Goal: Check status

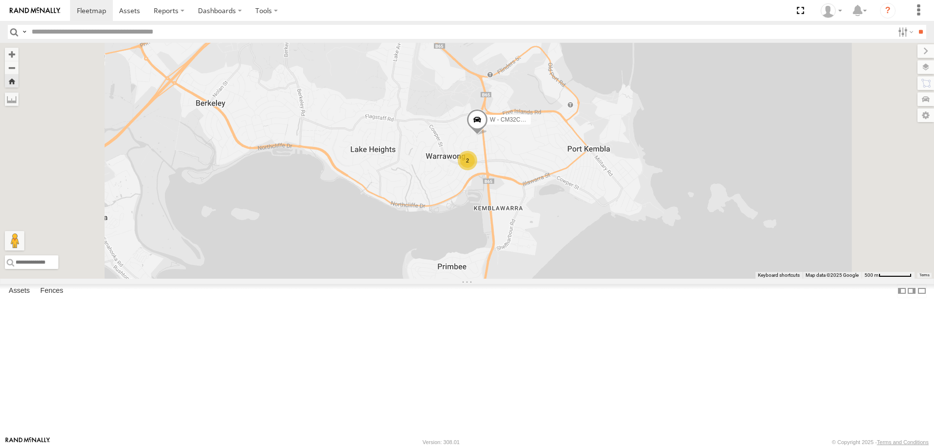
click at [0, 0] on div "W - IHW010 - [PERSON_NAME]" at bounding box center [0, 0] width 0 height 0
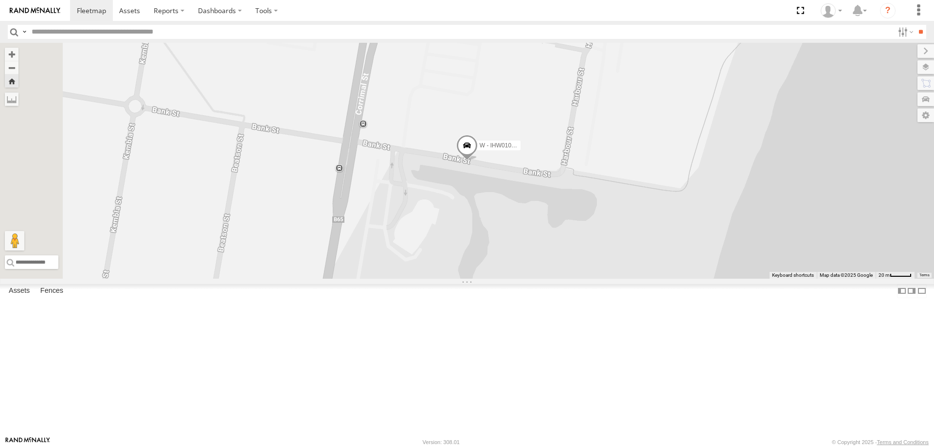
click at [0, 0] on div "All Assets" at bounding box center [0, 0] width 0 height 0
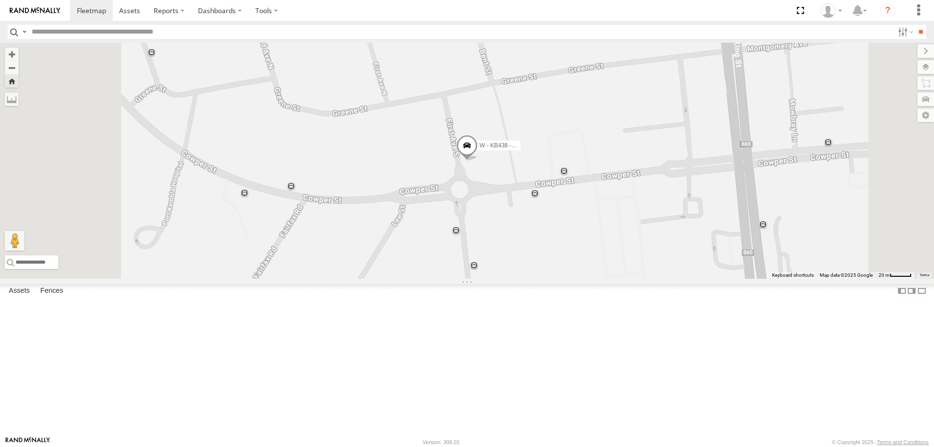
click at [0, 0] on div "W - ADS247 - [PERSON_NAME]" at bounding box center [0, 0] width 0 height 0
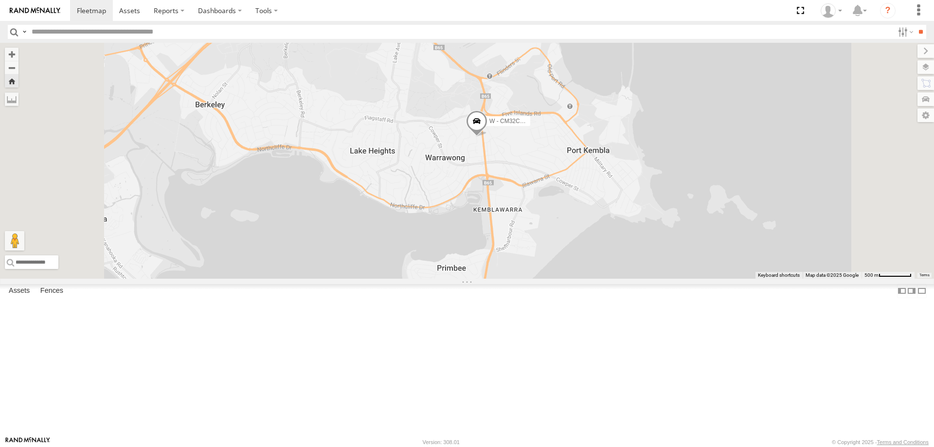
click at [0, 0] on div "W - ADS247 - [PERSON_NAME]" at bounding box center [0, 0] width 0 height 0
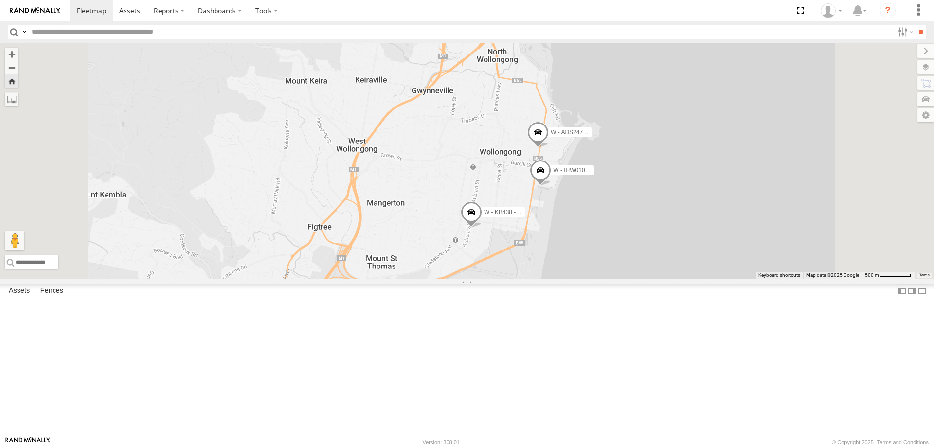
click at [0, 0] on div "All Assets" at bounding box center [0, 0] width 0 height 0
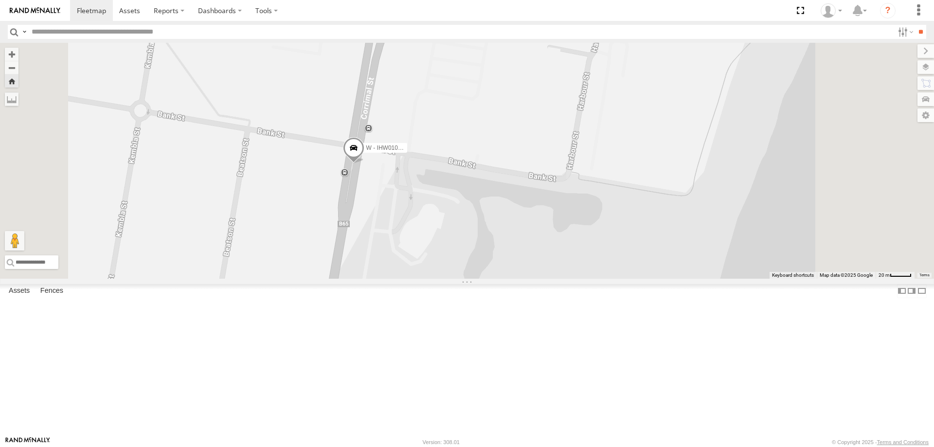
click at [0, 0] on div "All Assets" at bounding box center [0, 0] width 0 height 0
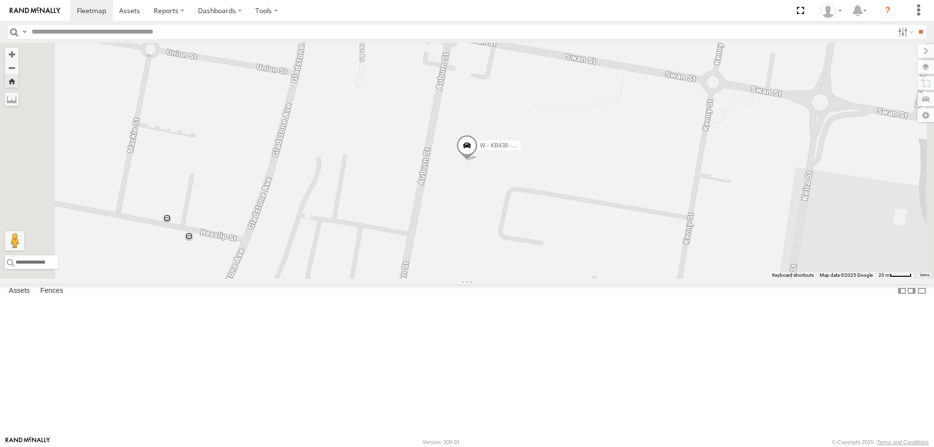
click at [0, 0] on div "W - ADS247 - [PERSON_NAME]" at bounding box center [0, 0] width 0 height 0
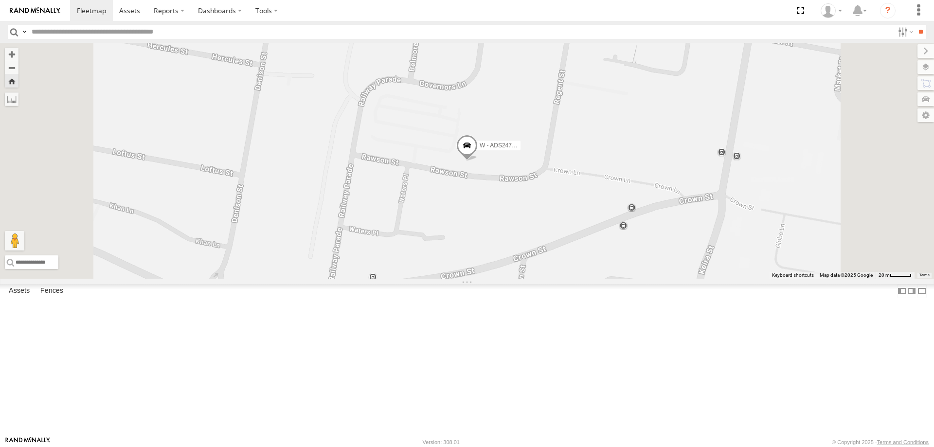
click at [0, 0] on div "W - IHW010 - [PERSON_NAME]" at bounding box center [0, 0] width 0 height 0
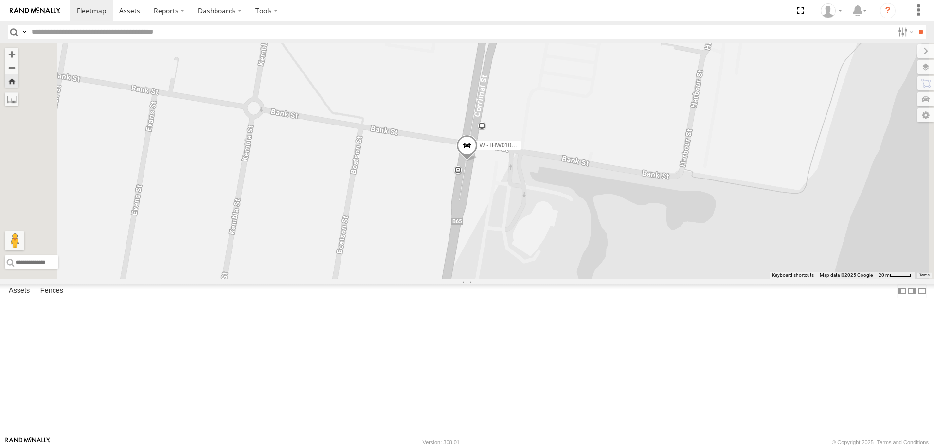
click at [0, 0] on div "W - ADS247 - [PERSON_NAME]" at bounding box center [0, 0] width 0 height 0
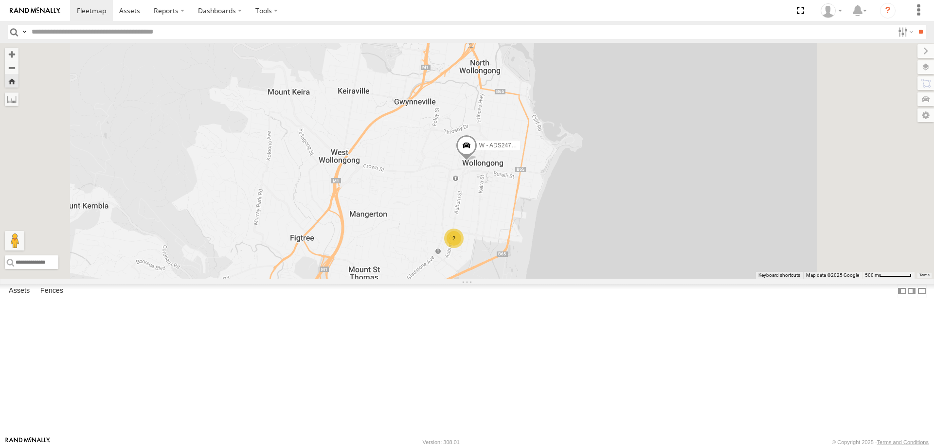
click at [0, 0] on div "W - IHW010 - [PERSON_NAME]" at bounding box center [0, 0] width 0 height 0
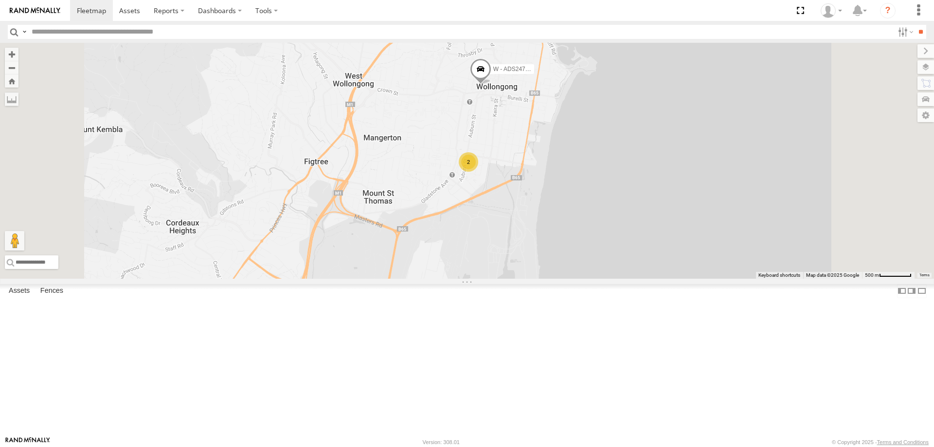
click at [0, 0] on div "All Assets" at bounding box center [0, 0] width 0 height 0
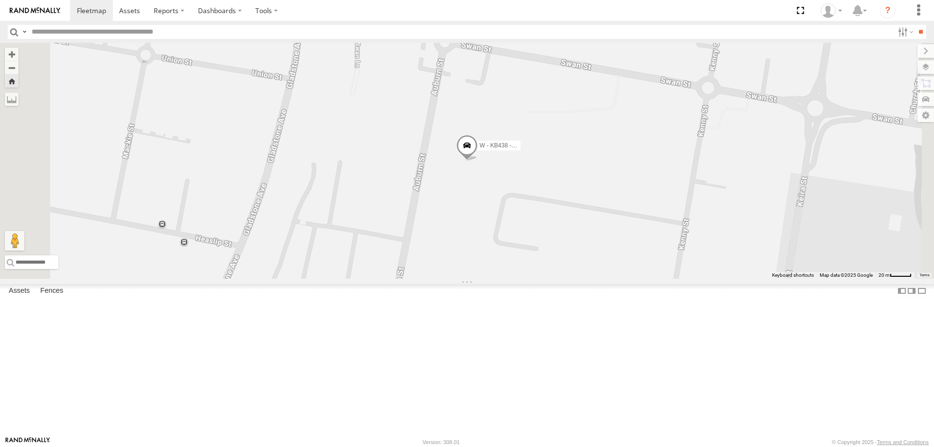
click at [0, 0] on div "W - ADS247 - [PERSON_NAME]" at bounding box center [0, 0] width 0 height 0
